Goal: Task Accomplishment & Management: Use online tool/utility

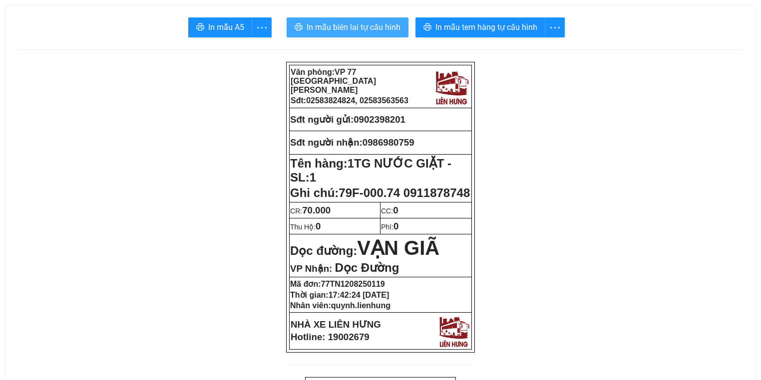
click at [346, 24] on span "In mẫu biên lai tự cấu hình" at bounding box center [353, 27] width 94 height 12
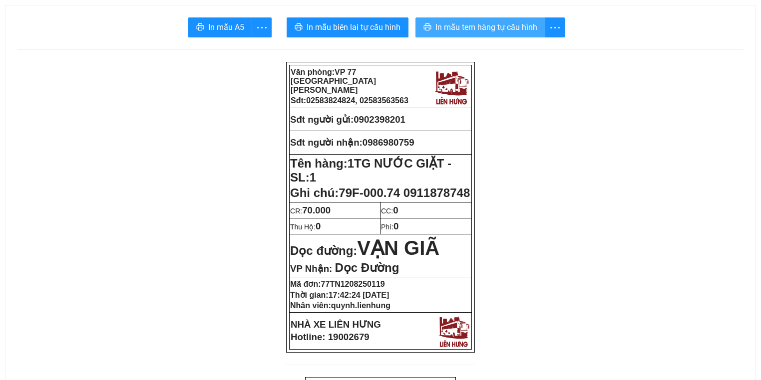
click at [454, 25] on span "In mẫu tem hàng tự cấu hình" at bounding box center [486, 27] width 102 height 12
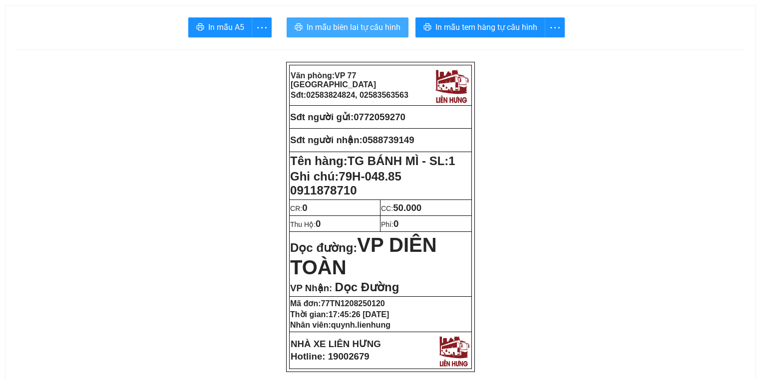
click at [358, 28] on span "In mẫu biên lai tự cấu hình" at bounding box center [353, 27] width 94 height 12
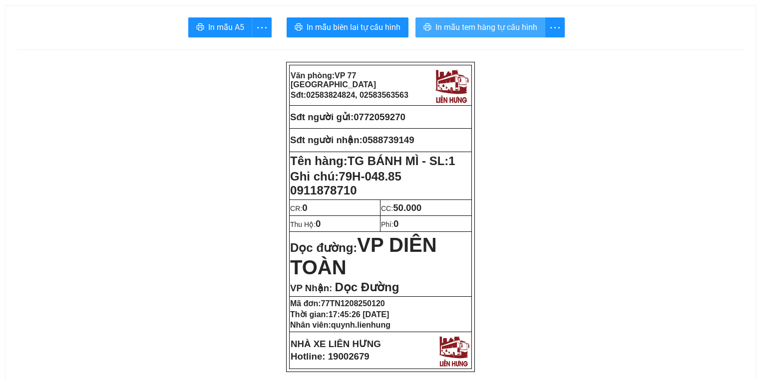
click at [493, 29] on span "In mẫu tem hàng tự cấu hình" at bounding box center [486, 27] width 102 height 12
click at [391, 115] on span "0772059270" at bounding box center [379, 117] width 52 height 10
copy span "0772059270"
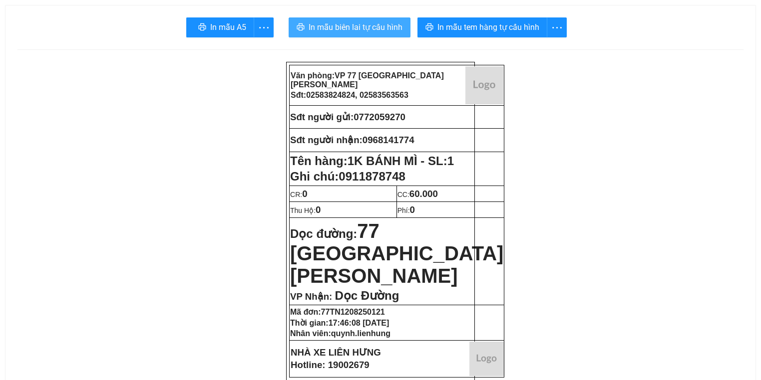
click at [355, 26] on span "In mẫu biên lai tự cấu hình" at bounding box center [355, 27] width 94 height 12
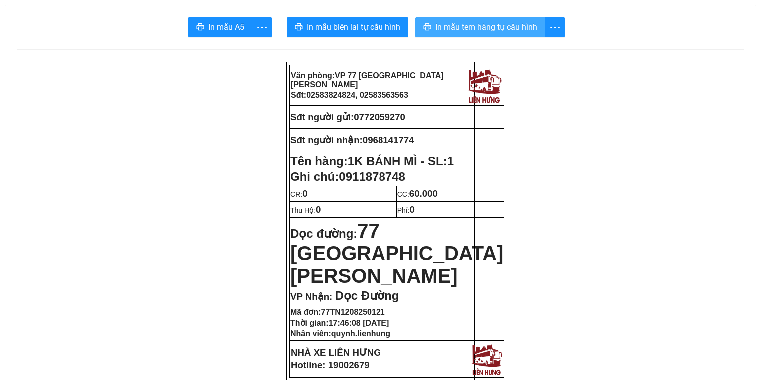
click at [494, 28] on span "In mẫu tem hàng tự cấu hình" at bounding box center [486, 27] width 102 height 12
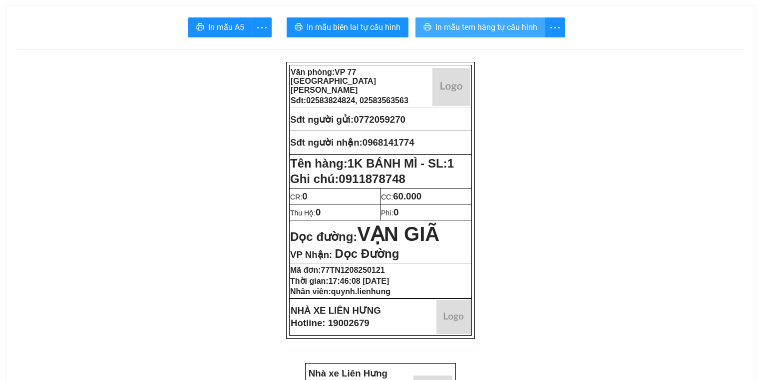
click at [478, 21] on span "In mẫu tem hàng tự cấu hình" at bounding box center [486, 27] width 102 height 12
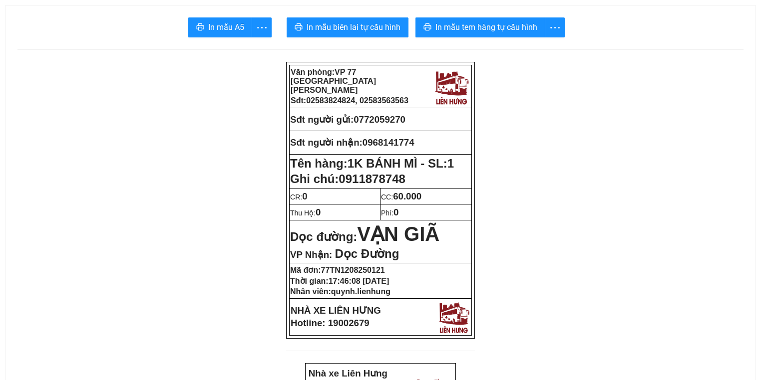
scroll to position [131, 0]
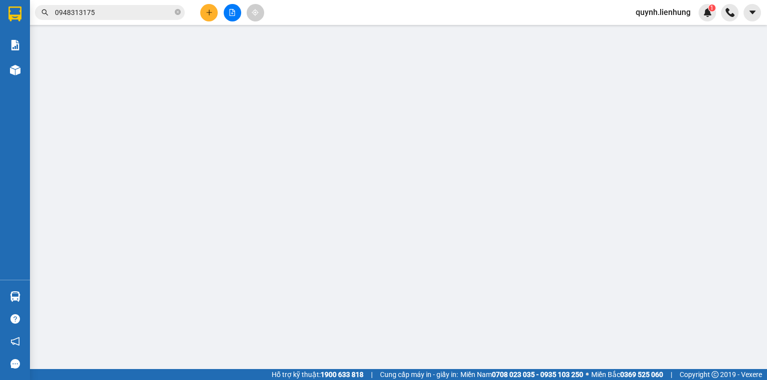
click at [234, 11] on icon "file-add" at bounding box center [232, 12] width 5 height 7
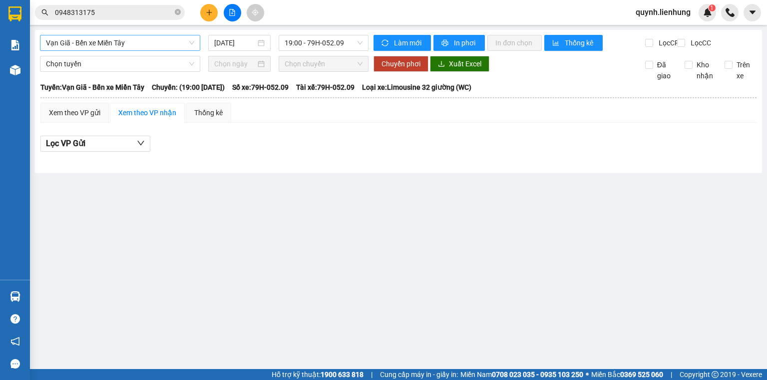
click at [142, 48] on span "Vạn Giã - Bến xe Miền Tây" at bounding box center [120, 42] width 148 height 15
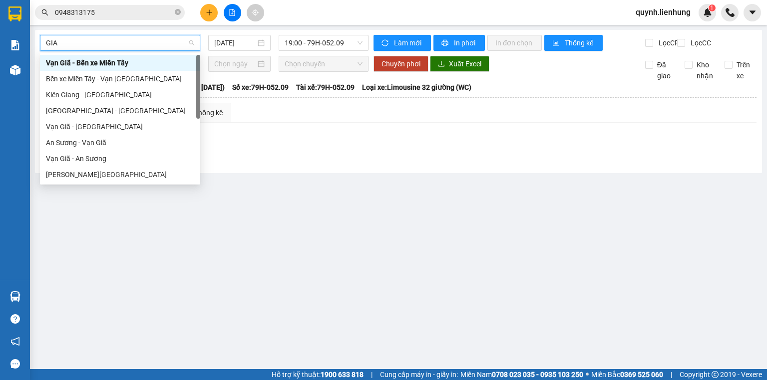
type input "GIÃ"
click at [123, 79] on div "Bến xe Miền Tây - Vạn Giã" at bounding box center [120, 78] width 148 height 11
type input "12/08/2025"
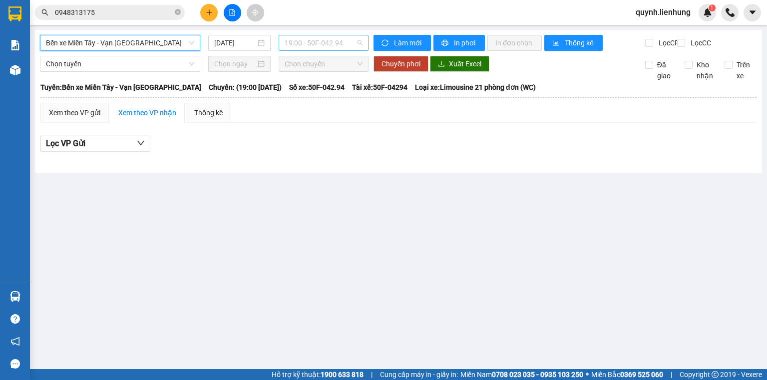
click at [341, 42] on span "19:00 - 50F-042.94" at bounding box center [323, 42] width 78 height 15
click at [322, 92] on div "20:00 - 79F-000.74" at bounding box center [323, 94] width 78 height 11
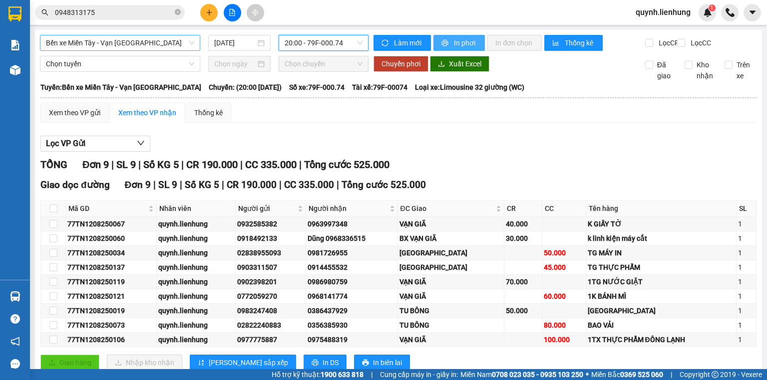
click at [454, 41] on span "In phơi" at bounding box center [465, 42] width 23 height 11
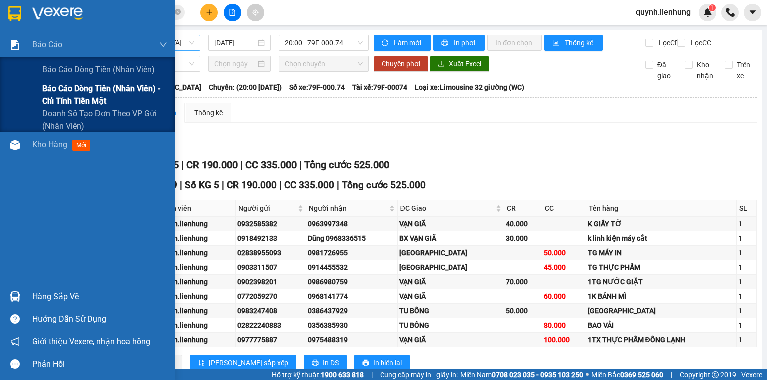
click at [54, 92] on span "Báo cáo dòng tiền (nhân viên) - chỉ tính tiền mặt" at bounding box center [104, 94] width 125 height 25
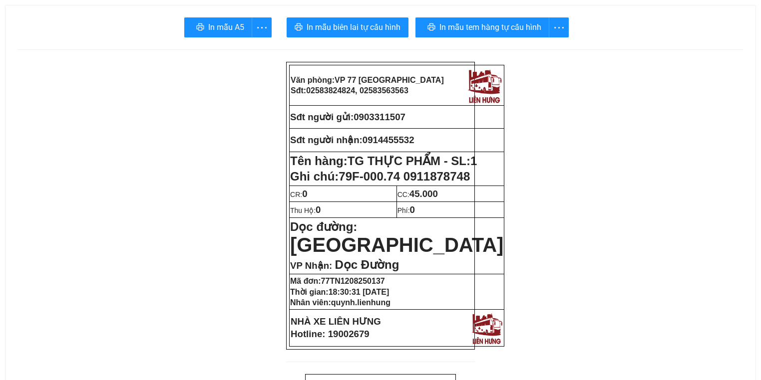
click at [364, 25] on span "In mẫu biên lai tự cấu hình" at bounding box center [353, 27] width 94 height 12
click at [490, 28] on span "In mẫu tem hàng tự cấu hình" at bounding box center [486, 27] width 102 height 12
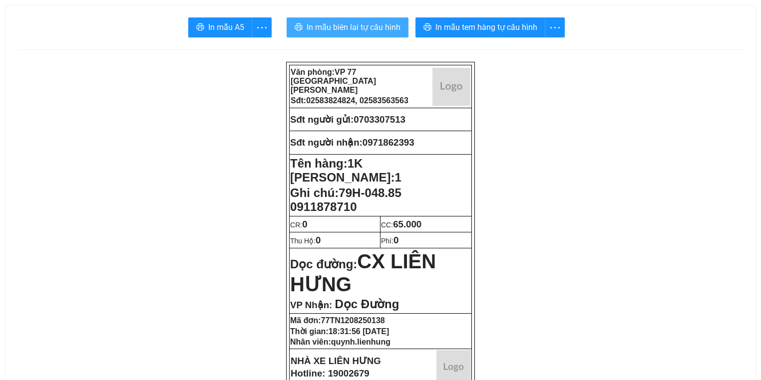
click at [348, 22] on span "In mẫu biên lai tự cấu hình" at bounding box center [353, 27] width 94 height 12
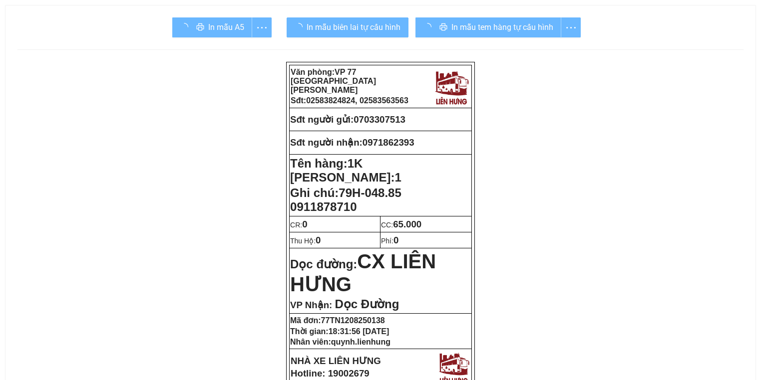
click at [509, 31] on div "In mẫu tem hàng tự cấu hình" at bounding box center [497, 27] width 165 height 20
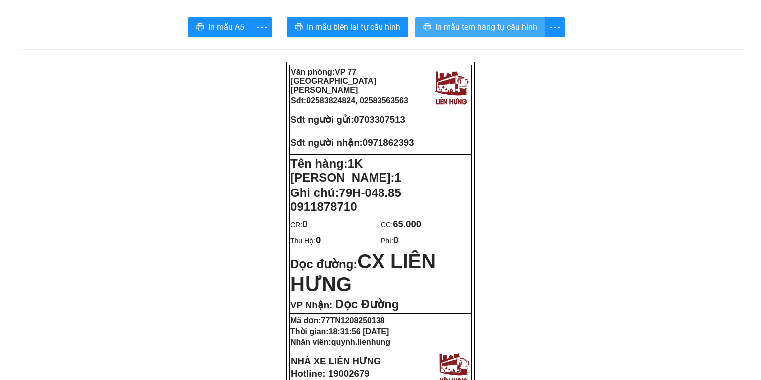
click at [500, 32] on span "In mẫu tem hàng tự cấu hình" at bounding box center [486, 27] width 102 height 12
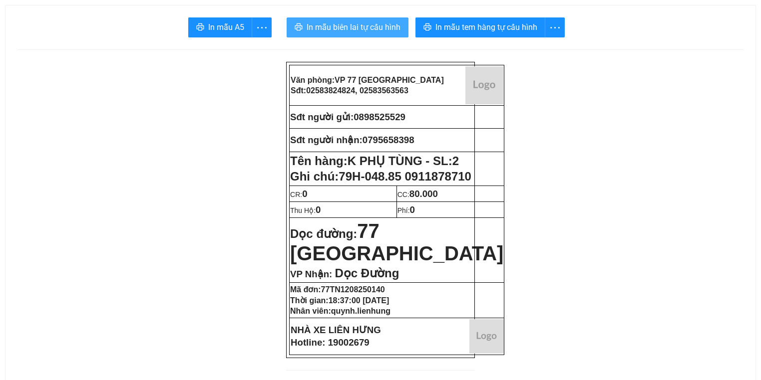
click at [359, 31] on span "In mẫu biên lai tự cấu hình" at bounding box center [353, 27] width 94 height 12
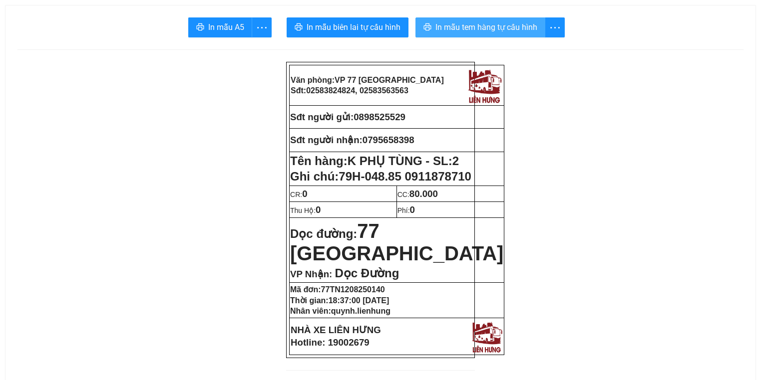
click at [491, 24] on span "In mẫu tem hàng tự cấu hình" at bounding box center [486, 27] width 102 height 12
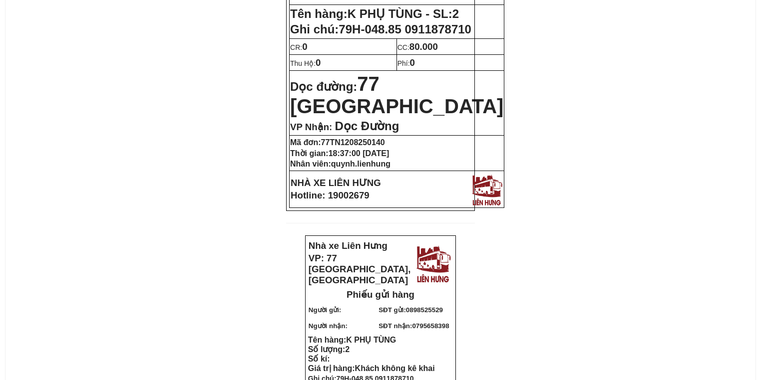
scroll to position [200, 0]
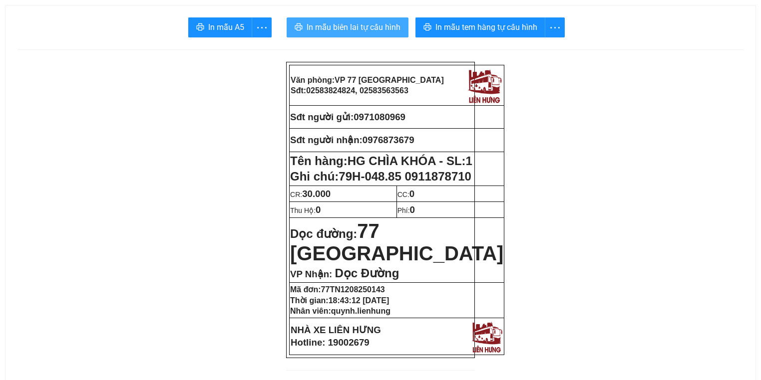
click at [355, 25] on span "In mẫu biên lai tự cấu hình" at bounding box center [353, 27] width 94 height 12
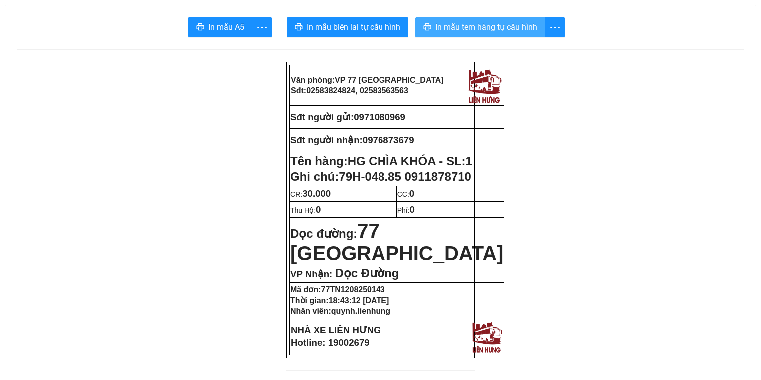
click at [480, 28] on span "In mẫu tem hàng tự cấu hình" at bounding box center [486, 27] width 102 height 12
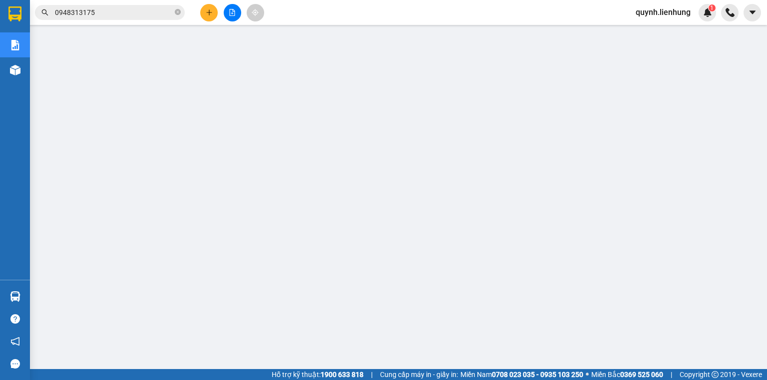
click at [228, 8] on button at bounding box center [232, 12] width 17 height 17
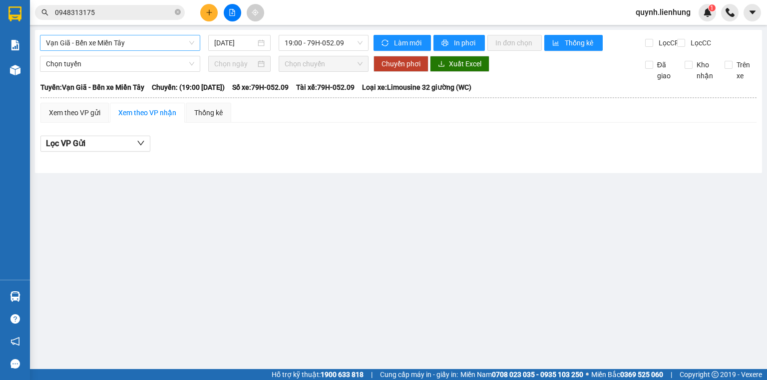
click at [150, 40] on span "Vạn Giã - Bến xe Miền Tây" at bounding box center [120, 42] width 148 height 15
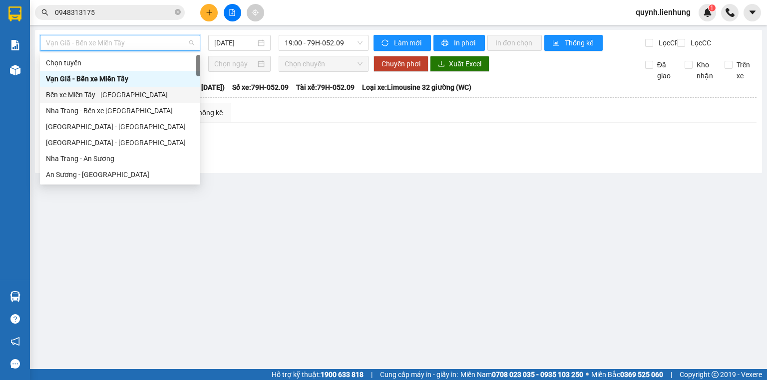
click at [112, 94] on div "Bến xe Miền Tây - [GEOGRAPHIC_DATA]" at bounding box center [120, 94] width 148 height 11
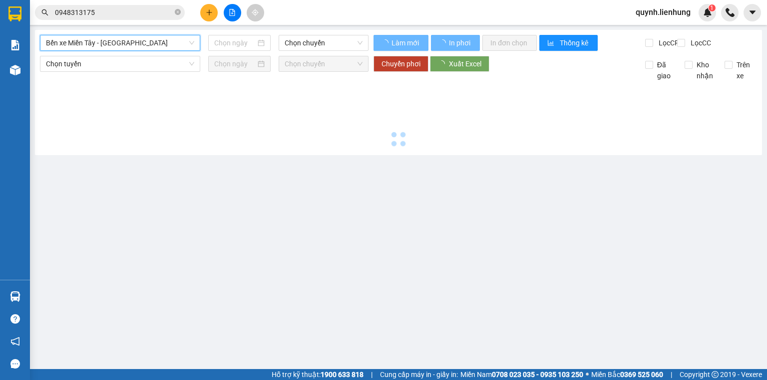
type input "[DATE]"
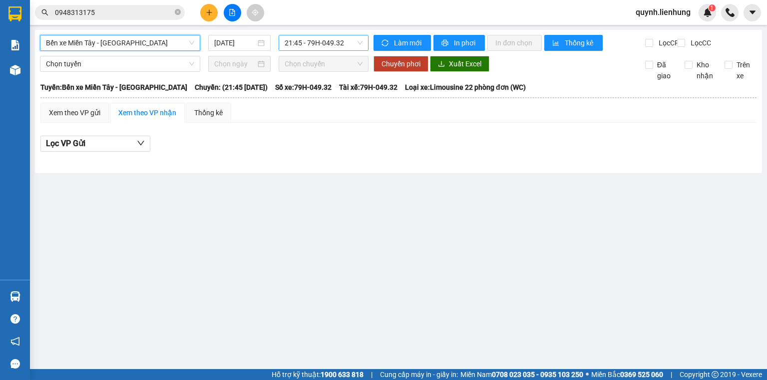
click at [346, 41] on span "21:45 - 79H-049.32" at bounding box center [323, 42] width 78 height 15
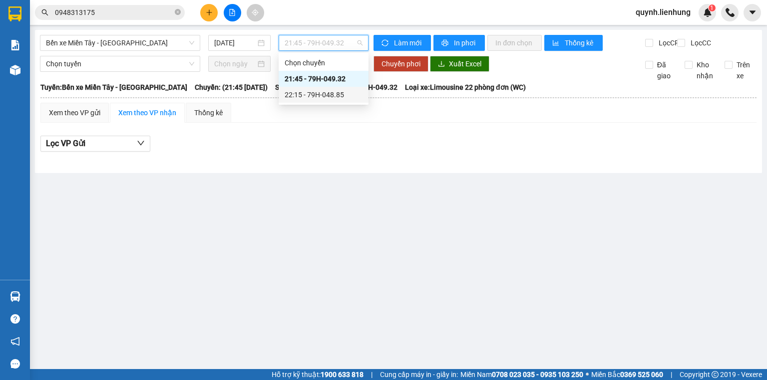
click at [327, 95] on div "22:15 - 79H-048.85" at bounding box center [323, 94] width 78 height 11
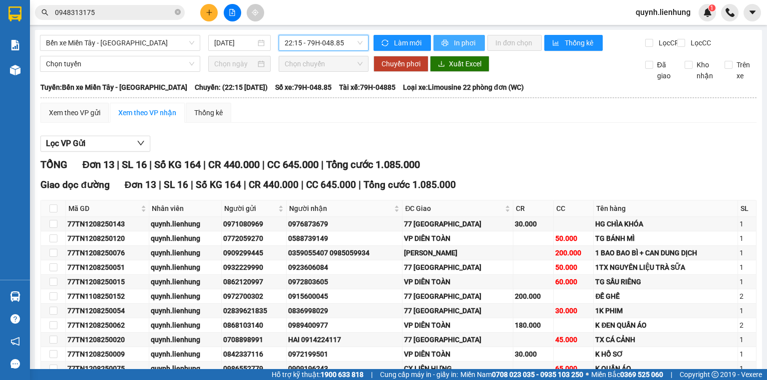
click at [466, 44] on span "In phơi" at bounding box center [465, 42] width 23 height 11
click at [331, 33] on div "Bến xe [GEOGRAPHIC_DATA] - [GEOGRAPHIC_DATA] [DATE] 22:15 - 79H-048.85 Làm mới …" at bounding box center [398, 241] width 727 height 422
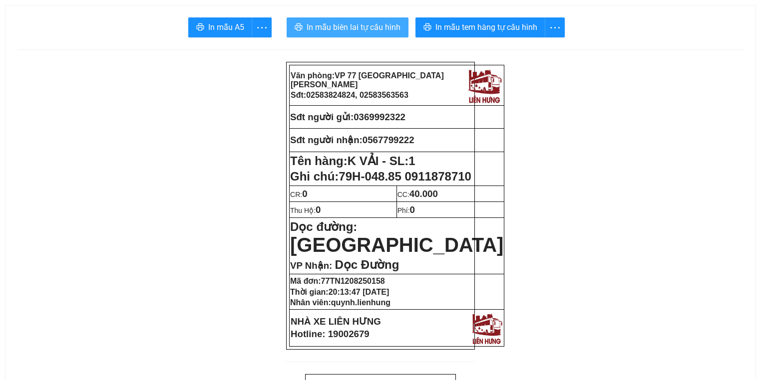
click at [344, 28] on span "In mẫu biên lai tự cấu hình" at bounding box center [353, 27] width 94 height 12
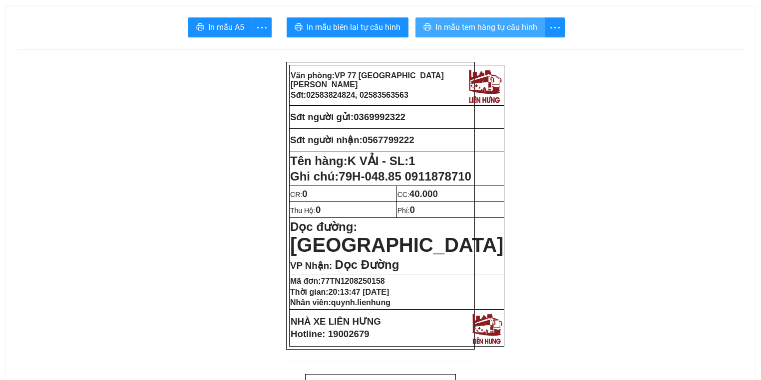
click at [481, 24] on span "In mẫu tem hàng tự cấu hình" at bounding box center [486, 27] width 102 height 12
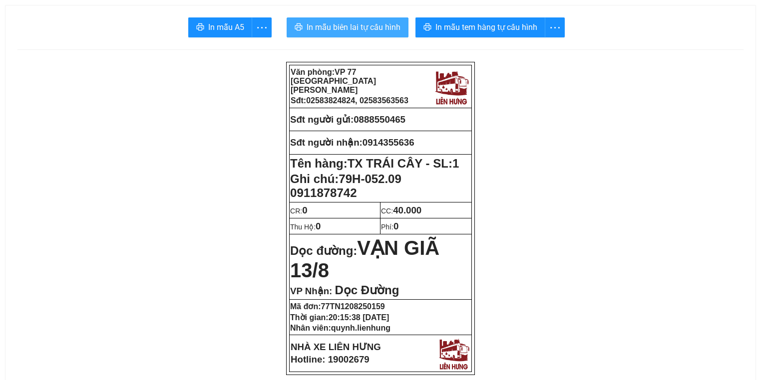
click at [380, 30] on span "In mẫu biên lai tự cấu hình" at bounding box center [353, 27] width 94 height 12
click at [327, 25] on span "In mẫu biên lai tự cấu hình" at bounding box center [353, 27] width 94 height 12
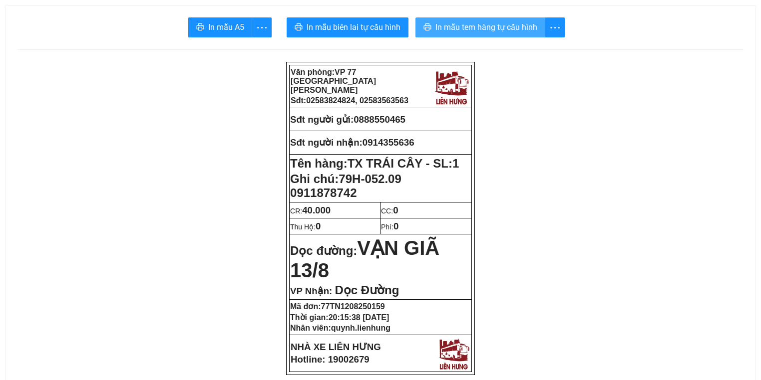
click at [492, 28] on span "In mẫu tem hàng tự cấu hình" at bounding box center [486, 27] width 102 height 12
